Goal: Information Seeking & Learning: Learn about a topic

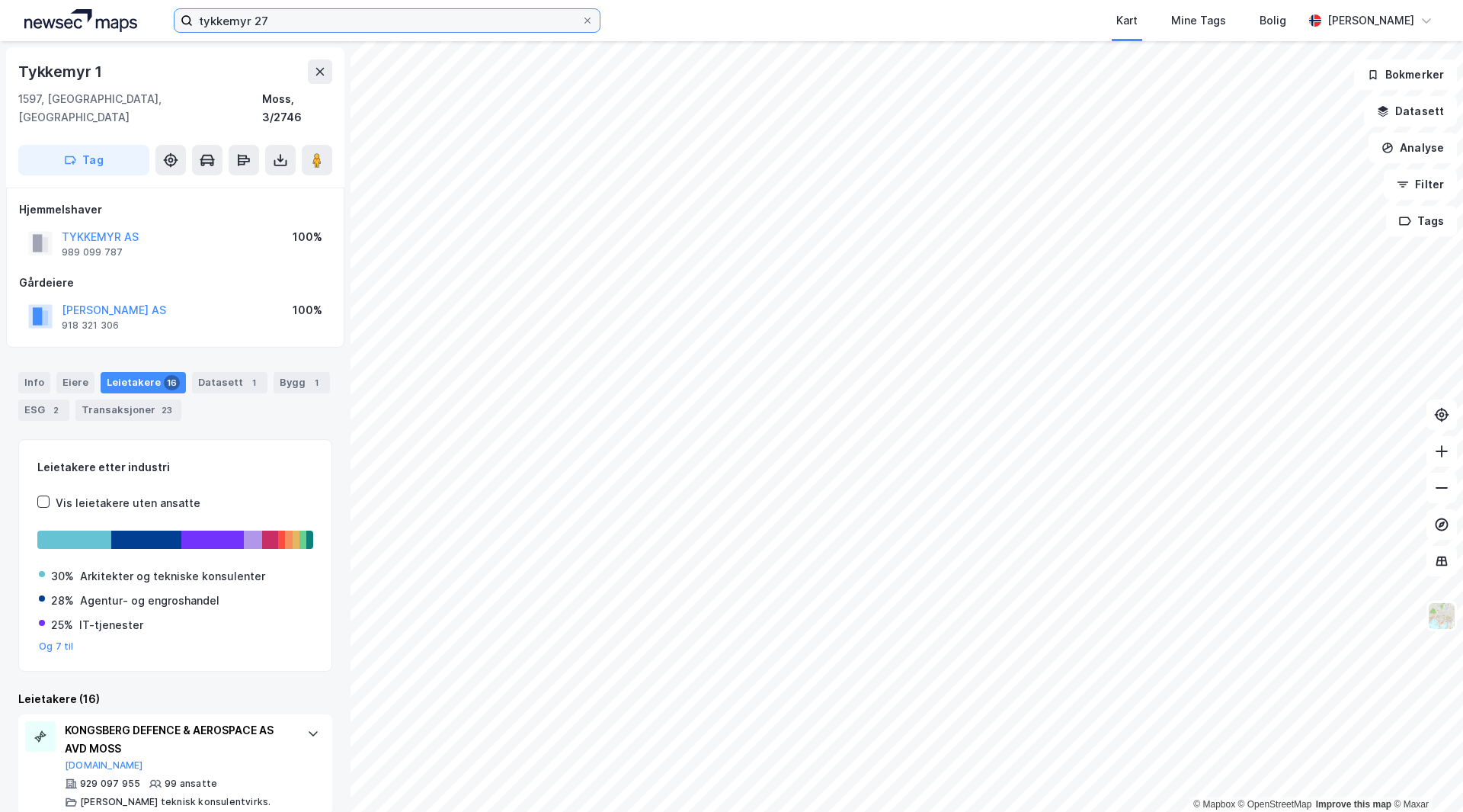
click at [321, 17] on input "tykkemyr 27" at bounding box center [387, 20] width 389 height 23
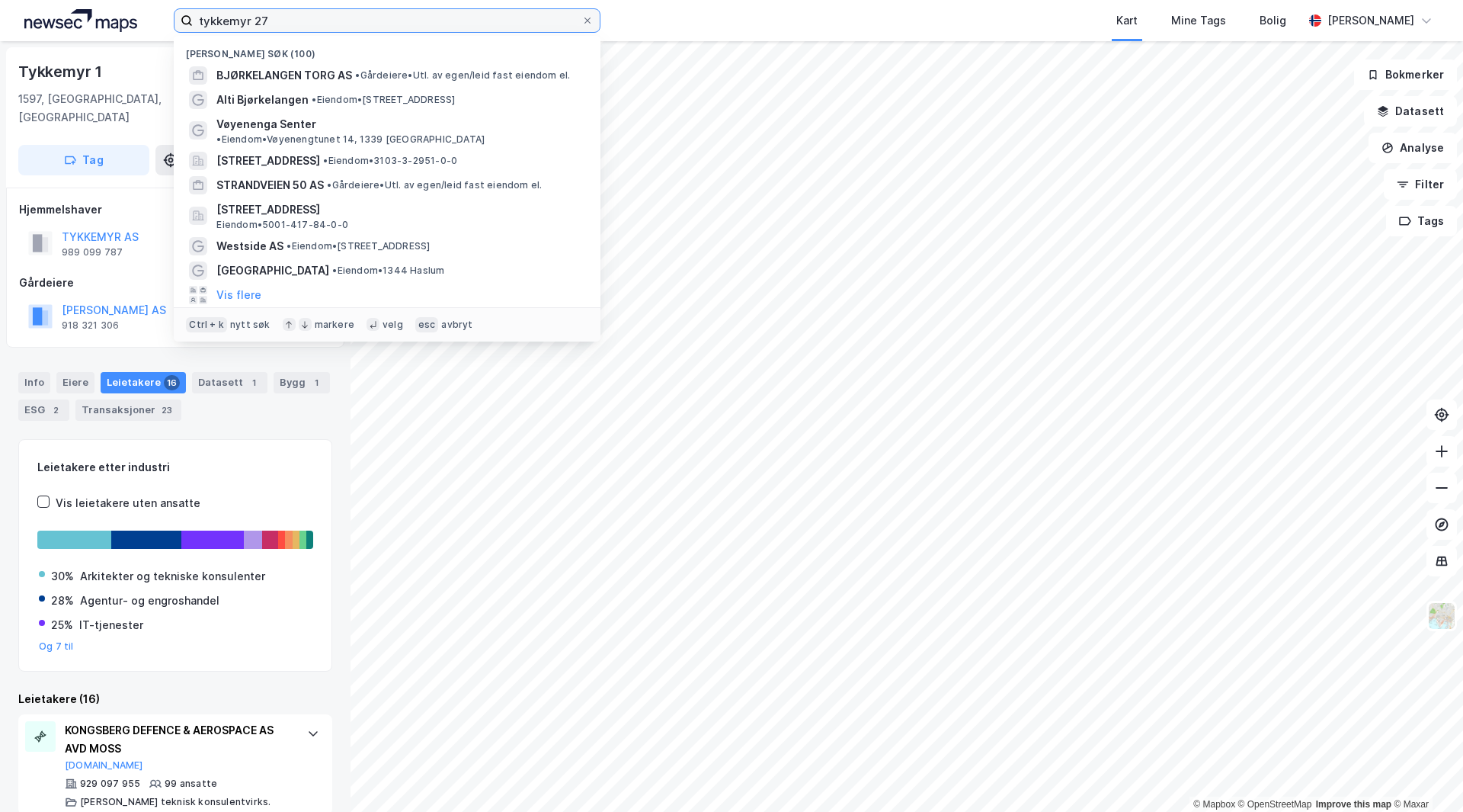
click at [321, 17] on input "tykkemyr 27" at bounding box center [387, 20] width 389 height 23
paste input "[STREET_ADDRESS]"
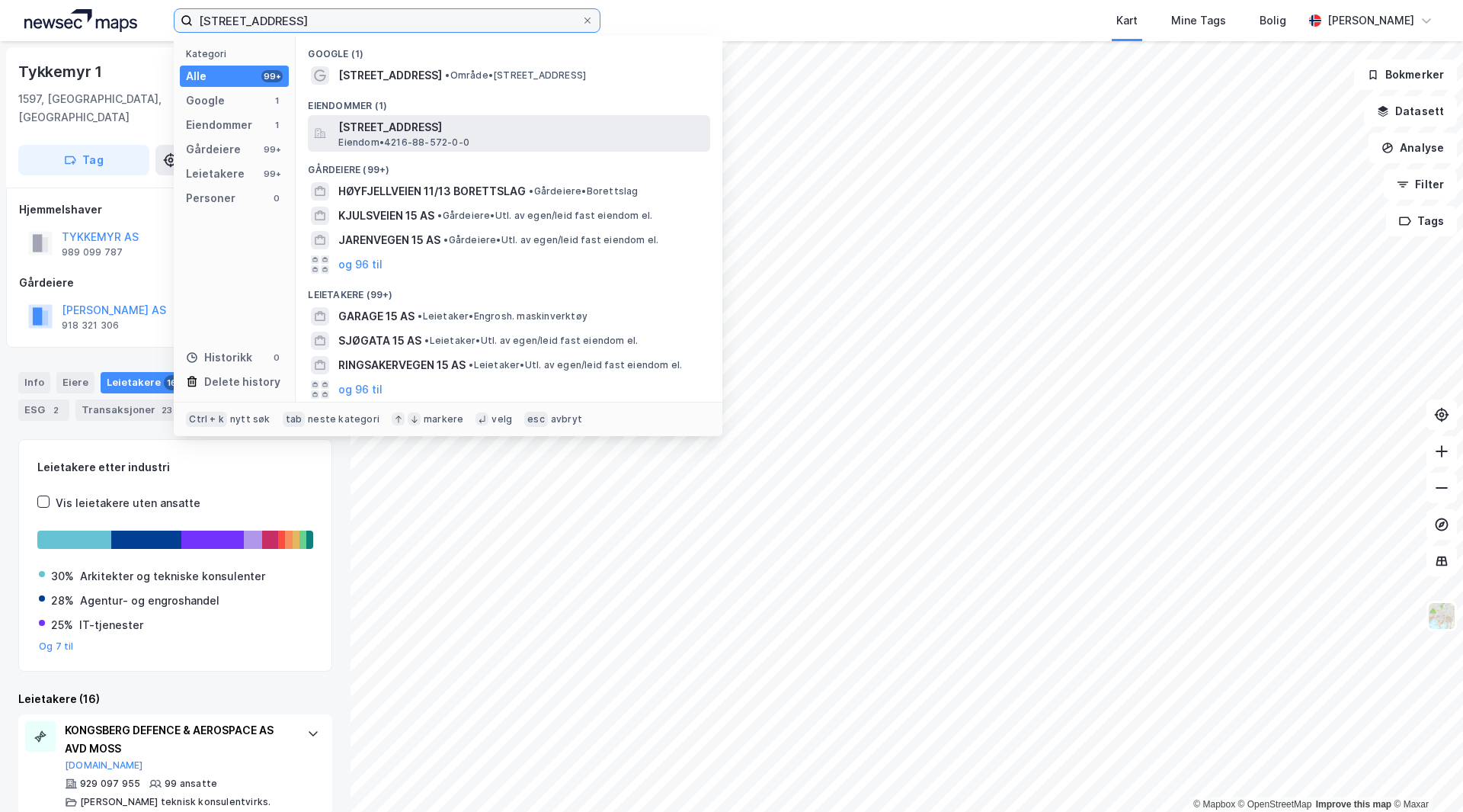
type input "[STREET_ADDRESS]"
click at [426, 138] on span "Eiendom • 4216-88-572-0-0" at bounding box center [403, 142] width 131 height 13
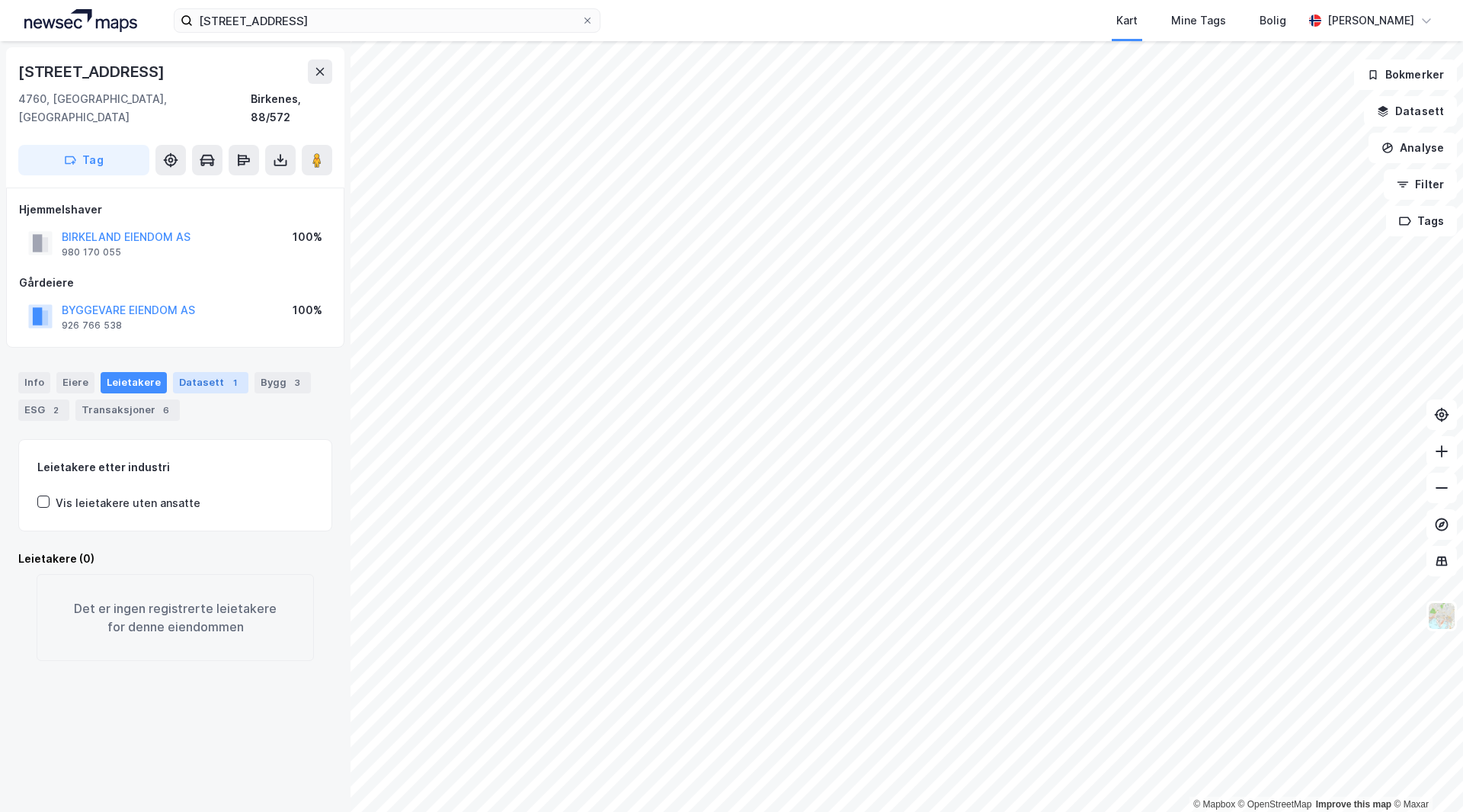
click at [209, 372] on div "Datasett 1" at bounding box center [211, 383] width 76 height 21
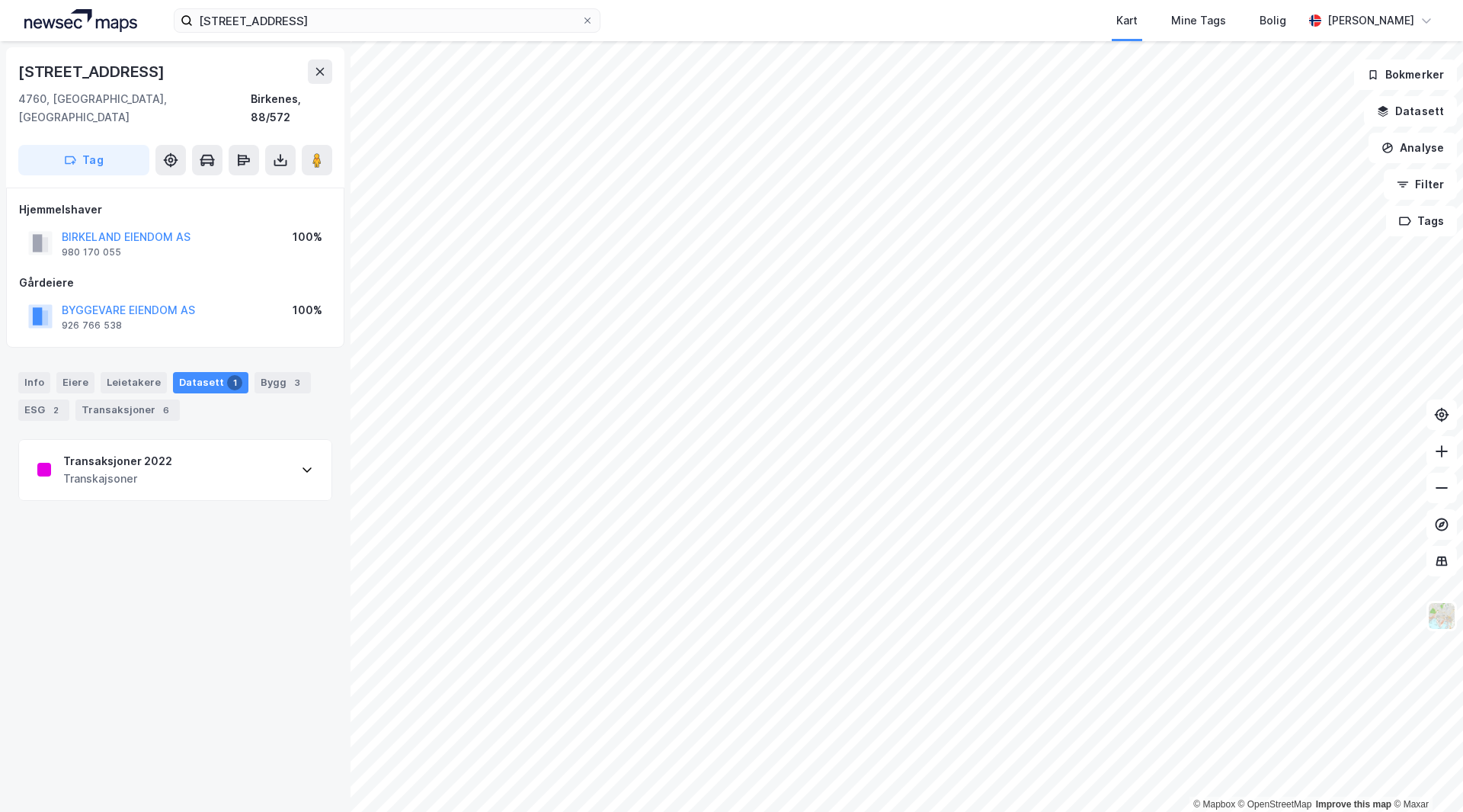
click at [138, 452] on div "Transaksjoner 2022" at bounding box center [118, 460] width 109 height 18
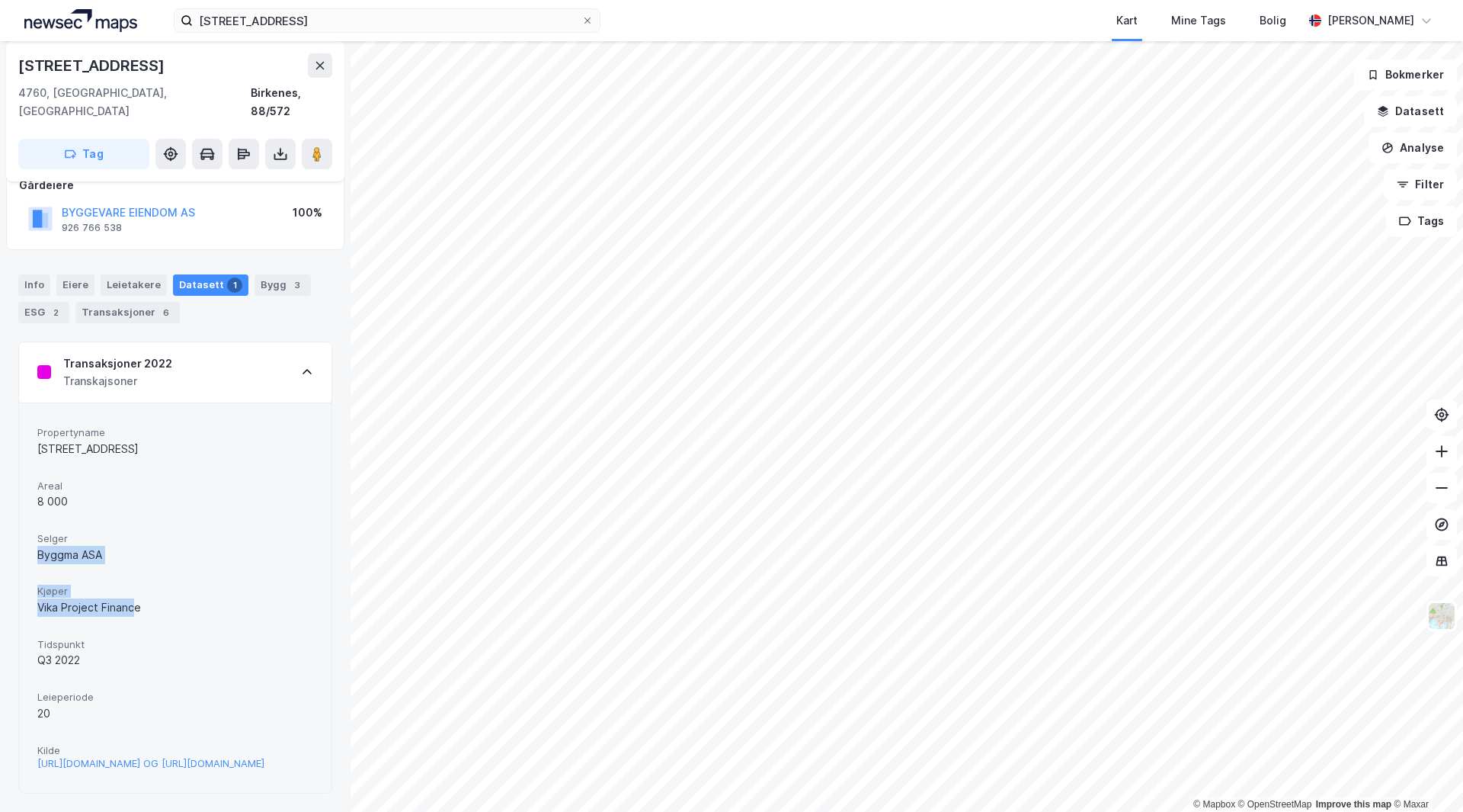
drag, startPoint x: 55, startPoint y: 536, endPoint x: 137, endPoint y: 569, distance: 88.4
click at [136, 569] on div "Propertyname Mosfjellveien 15 Areal 8 000 Selger Byggma ASA Kjøper Vika Project…" at bounding box center [175, 597] width 276 height 353
click at [119, 580] on div "Kjøper Vika Project Finance" at bounding box center [175, 600] width 276 height 41
click at [172, 757] on div "https://www.estatenyheter.no/pluss/vika-syndikat-kjopte-byggma-eiendommer/35055…" at bounding box center [151, 762] width 227 height 13
drag, startPoint x: 34, startPoint y: 398, endPoint x: 142, endPoint y: 409, distance: 108.6
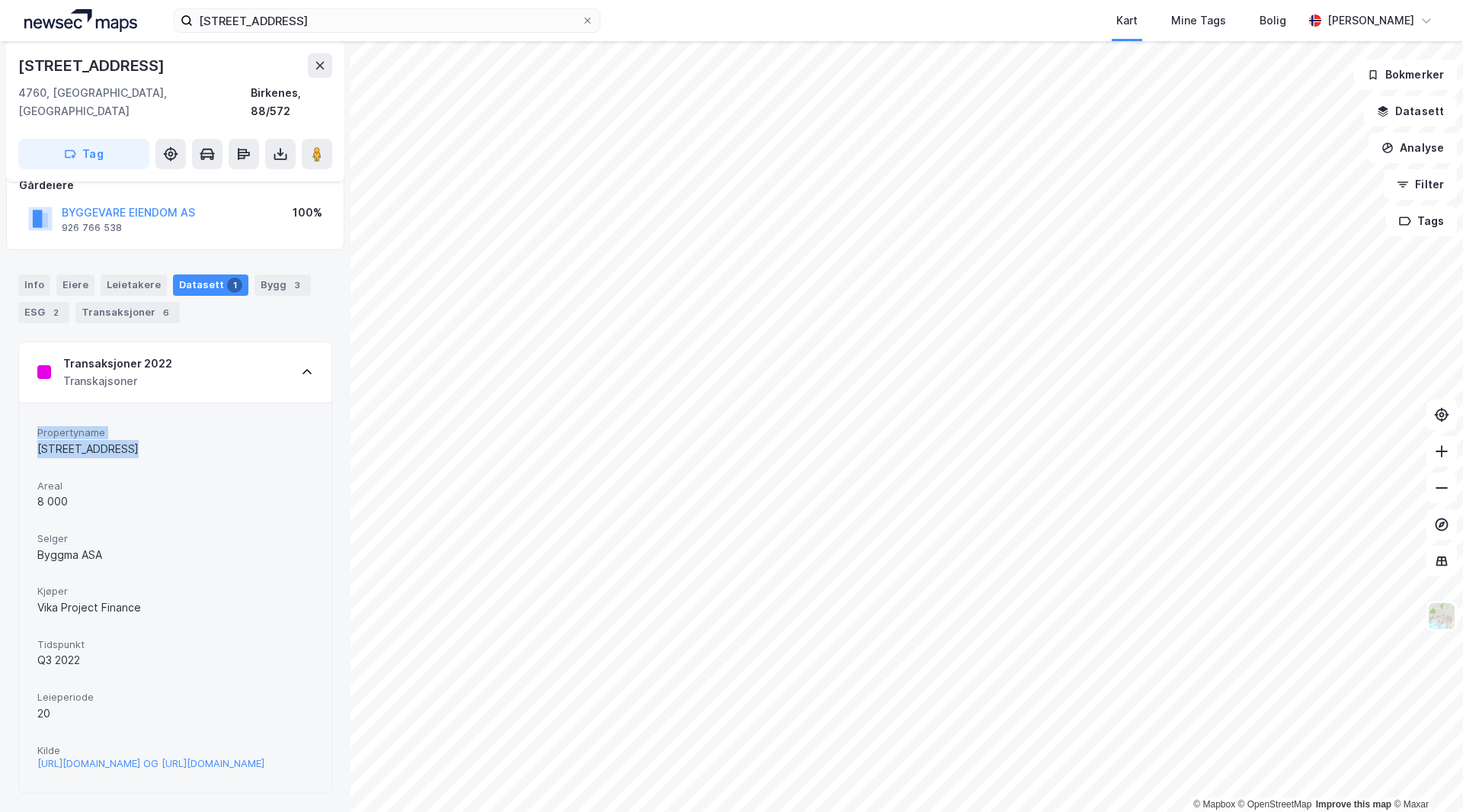
click at [140, 409] on div "Propertyname Mosfjellveien 15 Areal 8 000 Selger Byggma ASA Kjøper Vika Project…" at bounding box center [176, 597] width 313 height 390
click at [142, 440] on div "Mosfjellveien 15" at bounding box center [175, 449] width 276 height 18
click at [312, 51] on div "Mosfjellveien 15 4760, Birkeland, Agder Birkenes, 88/572 Tag" at bounding box center [175, 111] width 338 height 140
click at [320, 69] on icon at bounding box center [320, 65] width 13 height 13
